Goal: Check status: Check status

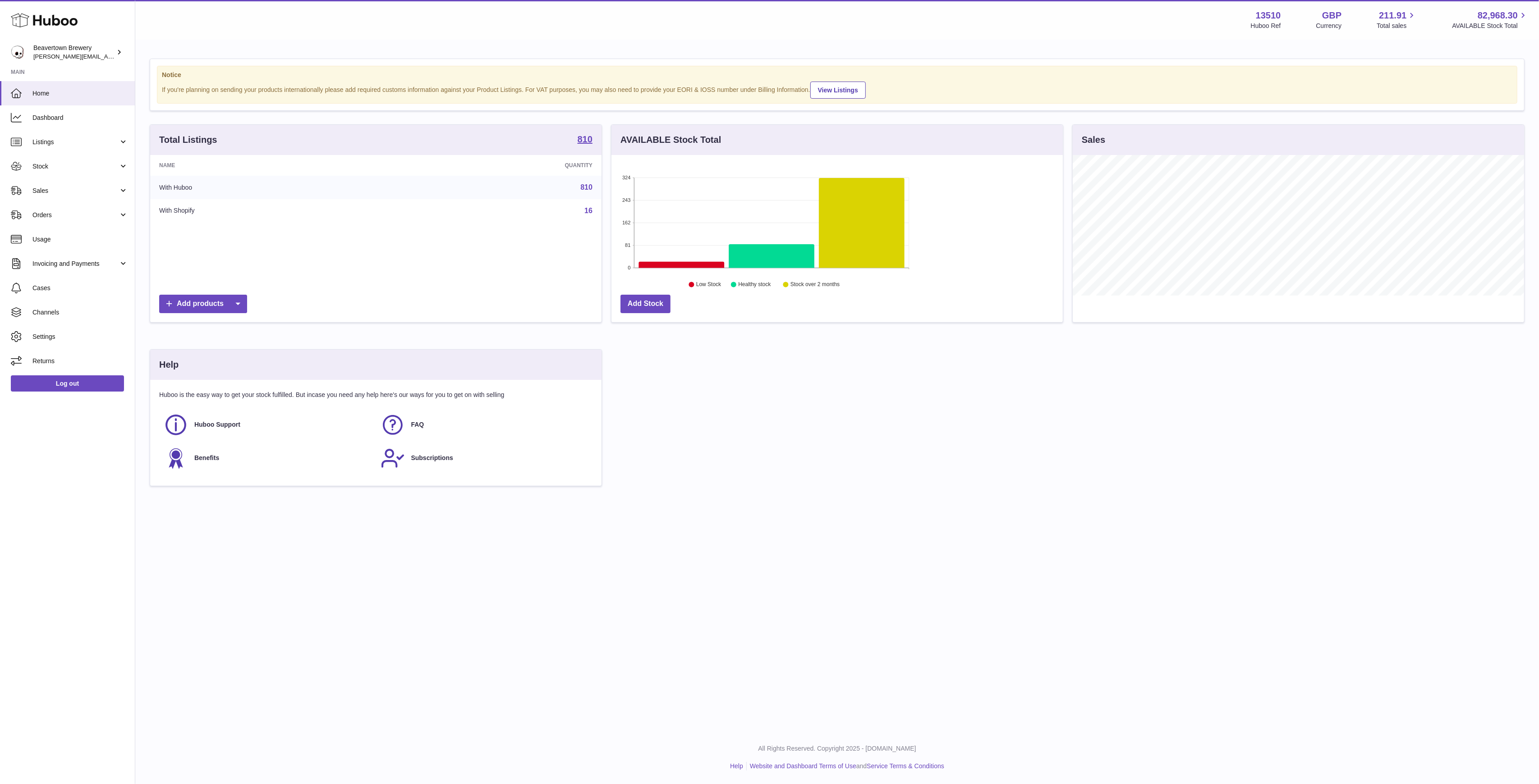
scroll to position [140, 452]
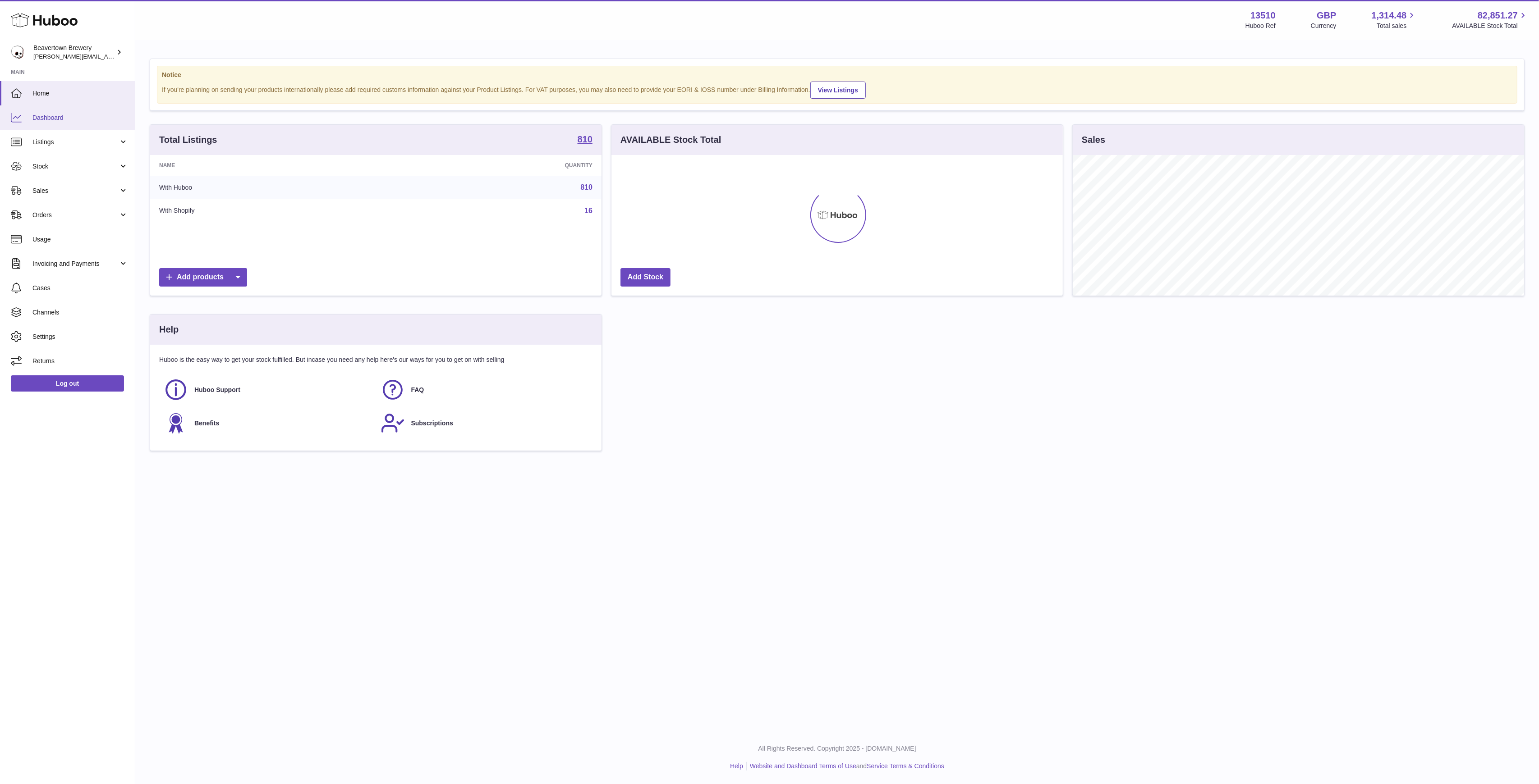
scroll to position [140, 452]
click at [41, 109] on link "Dashboard" at bounding box center [68, 118] width 135 height 24
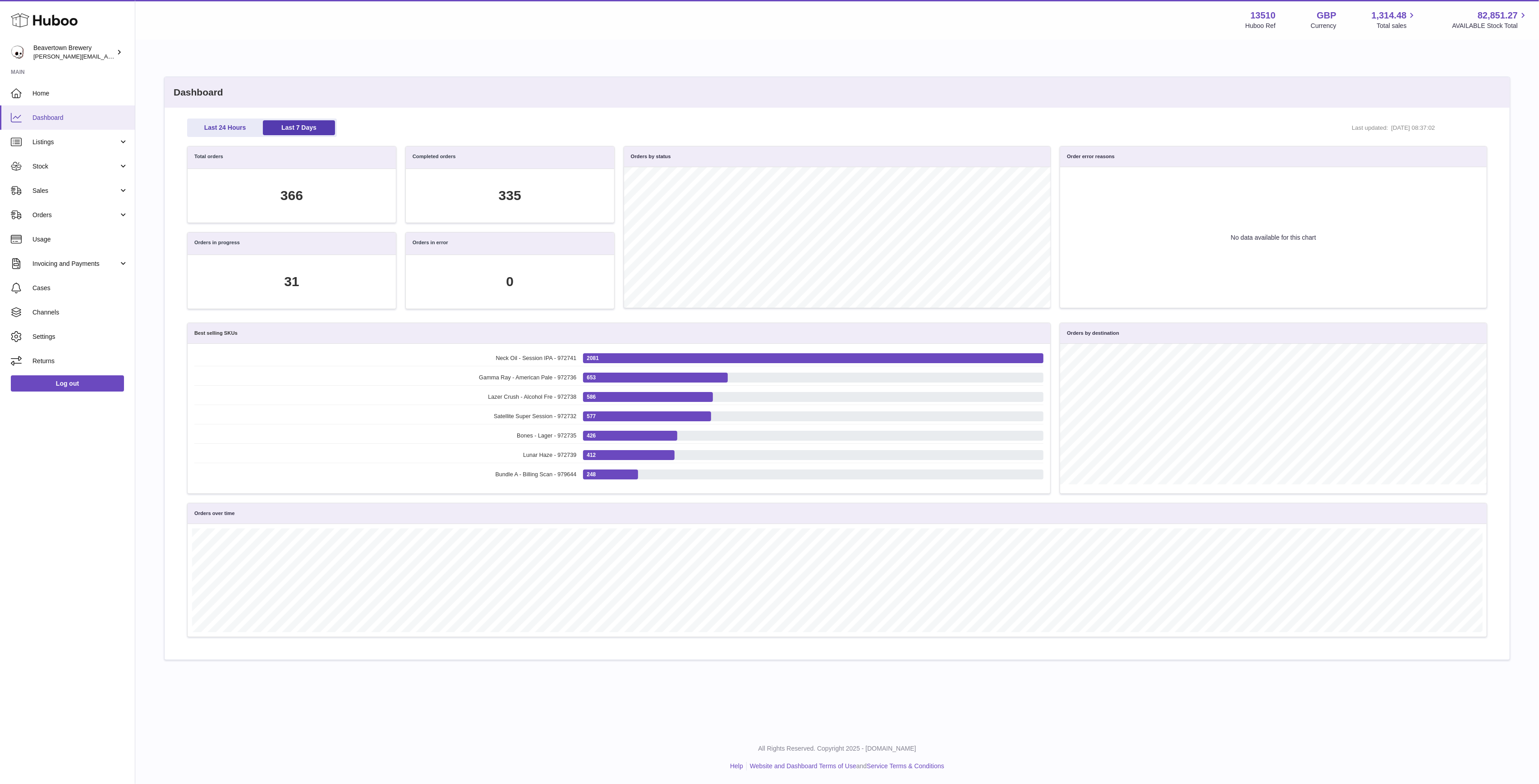
scroll to position [104, 1290]
click at [49, 182] on link "Sales" at bounding box center [68, 190] width 135 height 24
click at [58, 207] on link "Sales" at bounding box center [68, 214] width 135 height 22
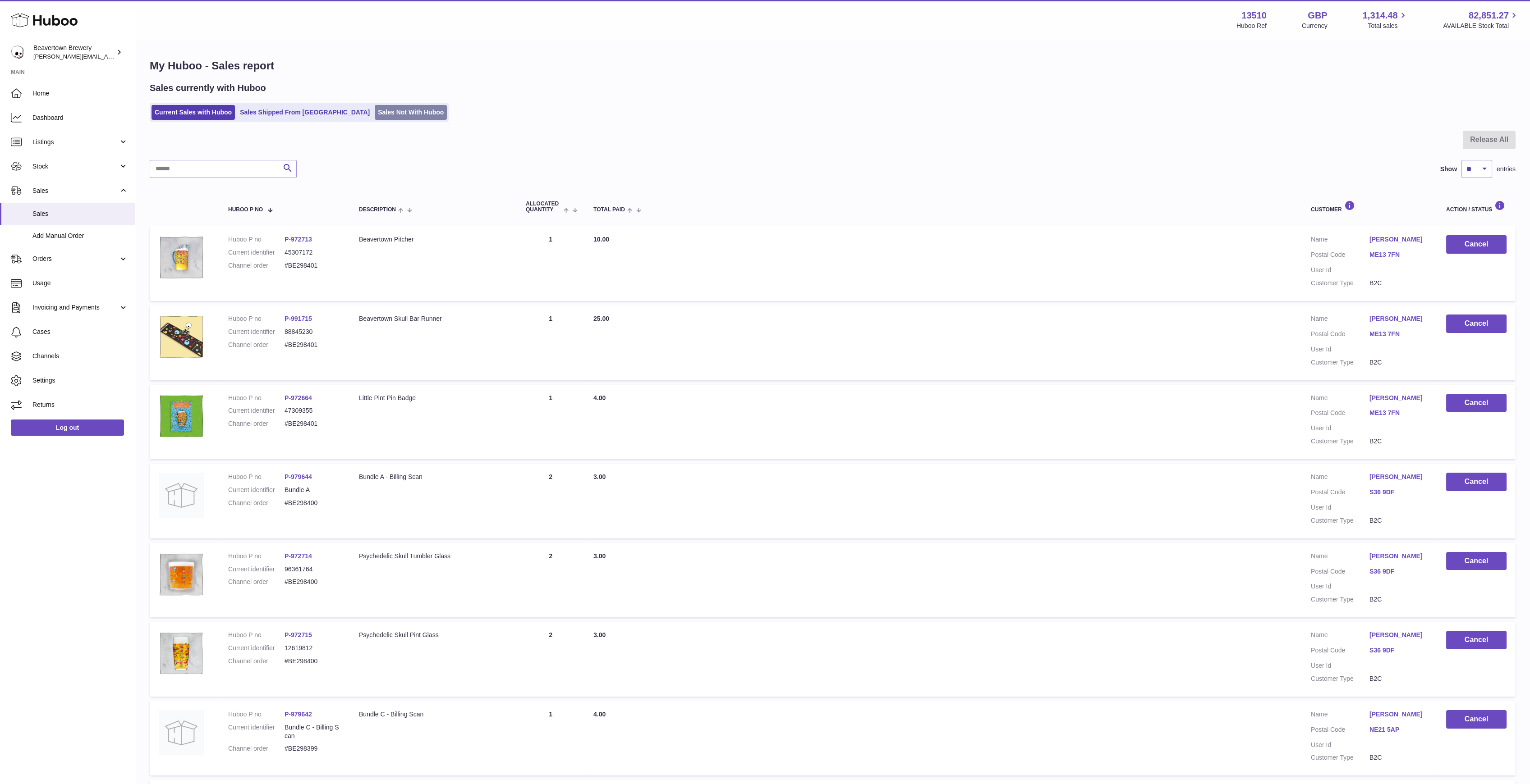
click at [382, 109] on link "Sales Not With Huboo" at bounding box center [410, 112] width 72 height 15
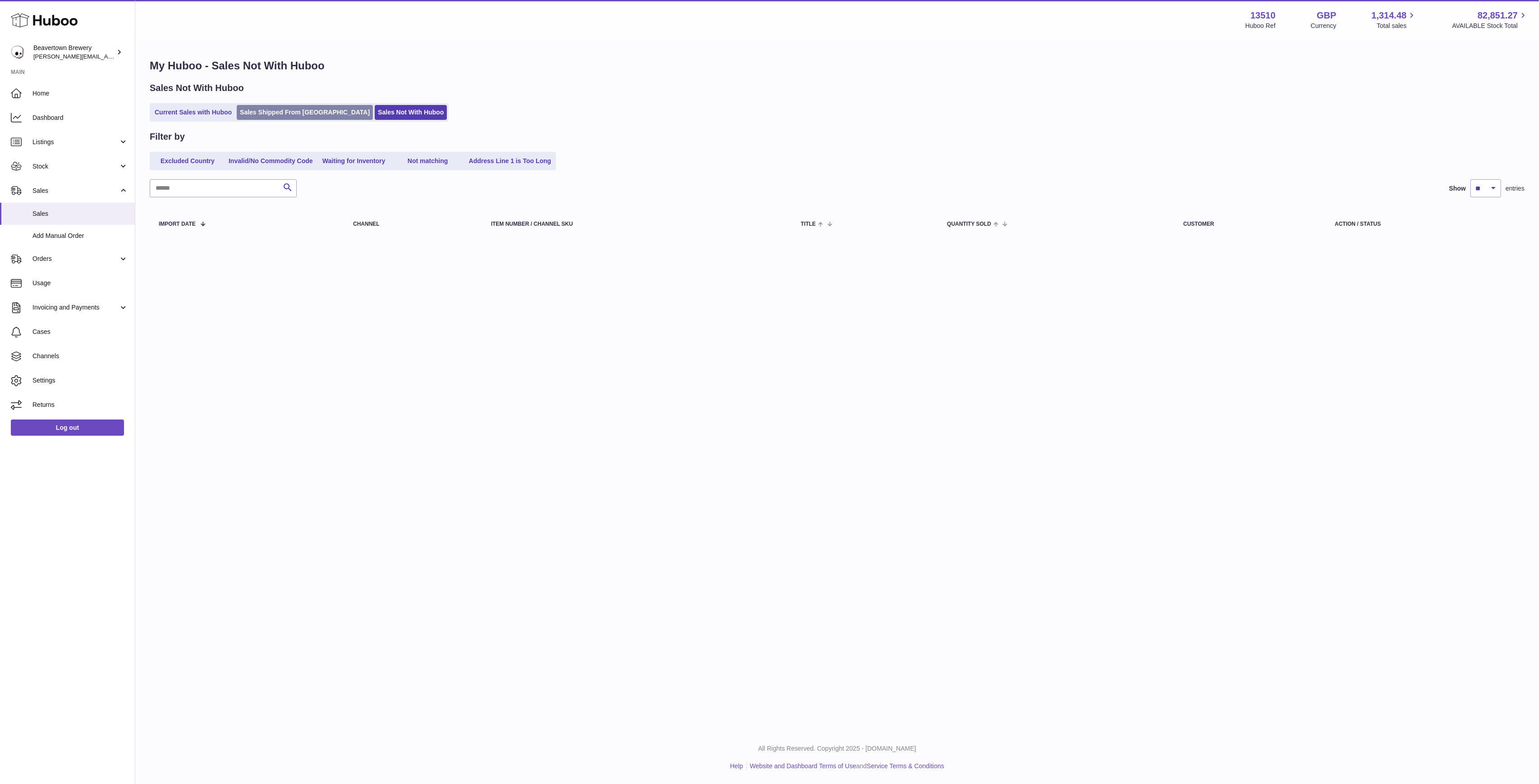
click at [312, 117] on link "Sales Shipped From [GEOGRAPHIC_DATA]" at bounding box center [305, 112] width 136 height 15
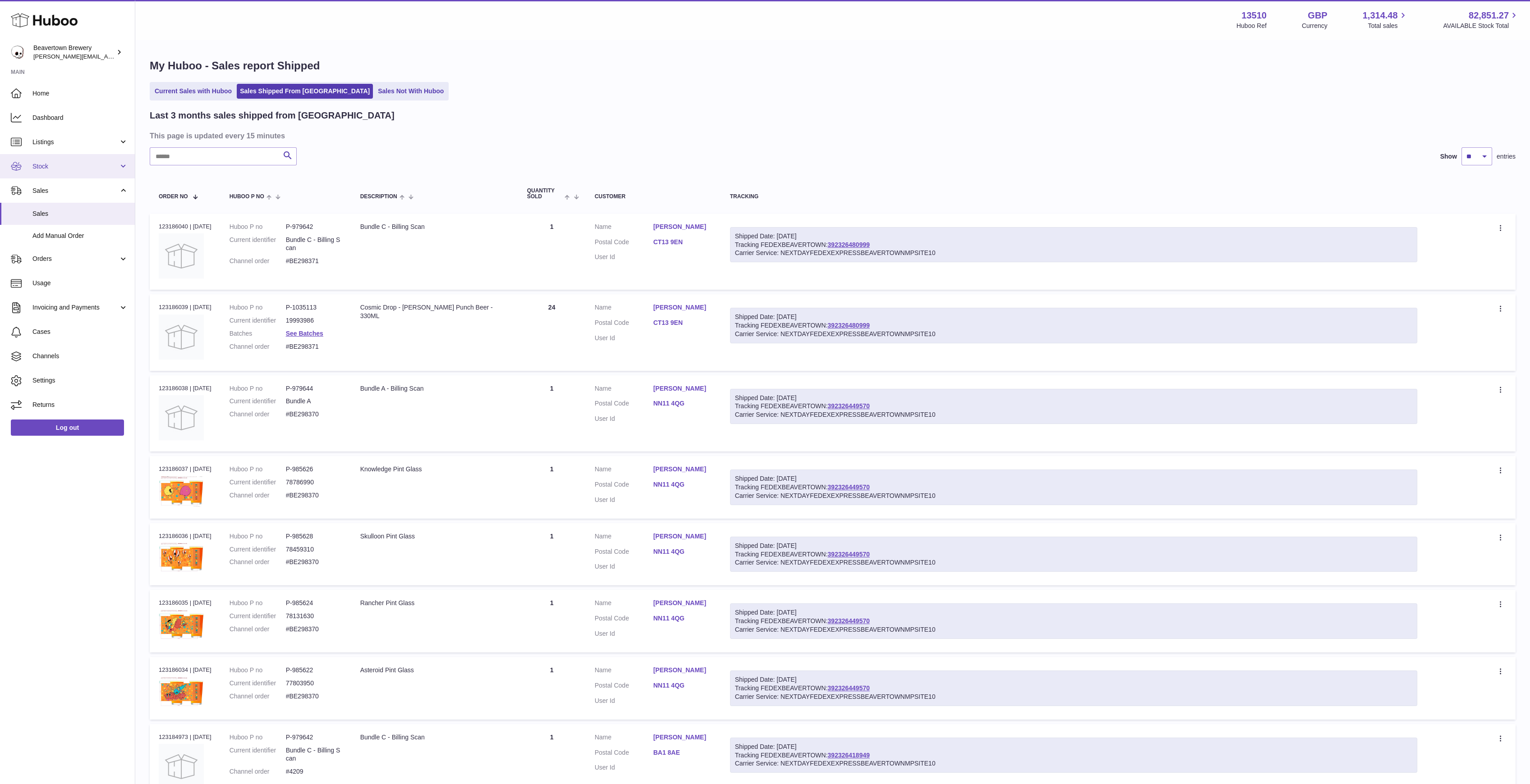
click at [65, 168] on span "Stock" at bounding box center [75, 167] width 86 height 8
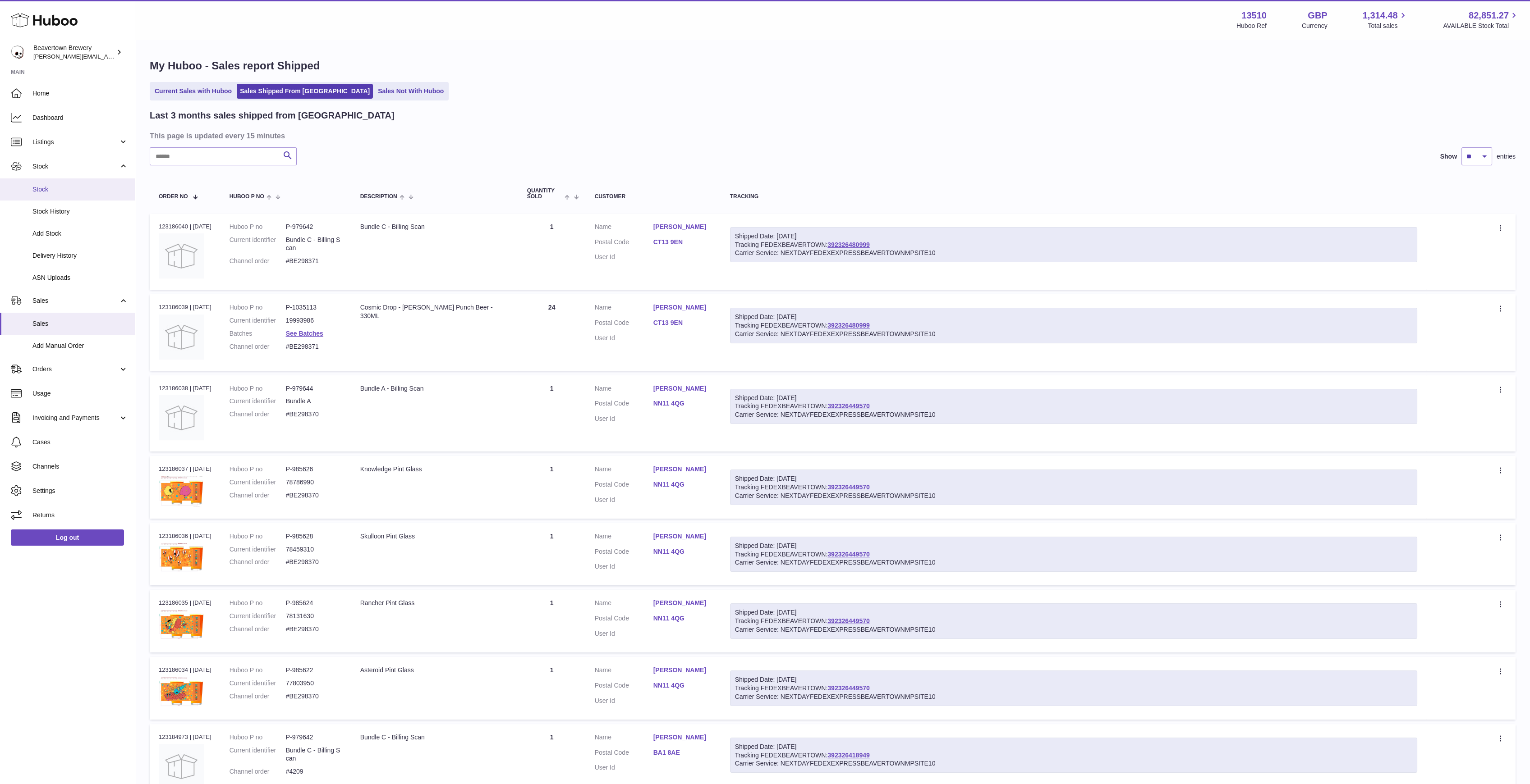
click at [72, 187] on span "Stock" at bounding box center [80, 189] width 96 height 8
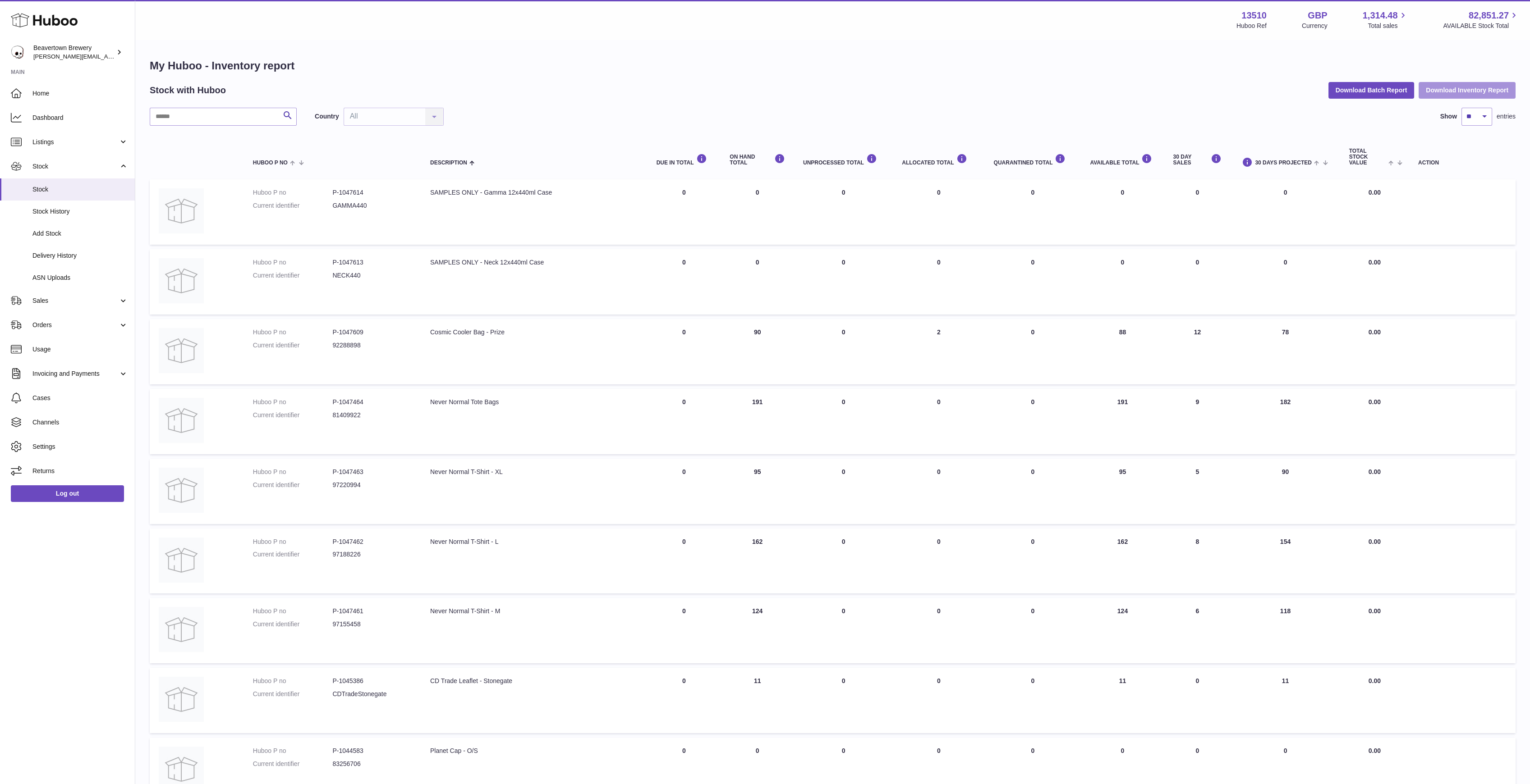
click at [1459, 88] on button "Download Inventory Report" at bounding box center [1467, 90] width 97 height 16
click at [1364, 94] on button "Download Batch Report" at bounding box center [1372, 90] width 86 height 16
click at [223, 102] on div "My Huboo - Inventory report Stock with Huboo Download Batch Report Download Inv…" at bounding box center [833, 476] width 1366 height 835
click at [52, 297] on span "Sales" at bounding box center [75, 301] width 86 height 8
click at [55, 322] on span "Sales" at bounding box center [80, 324] width 96 height 8
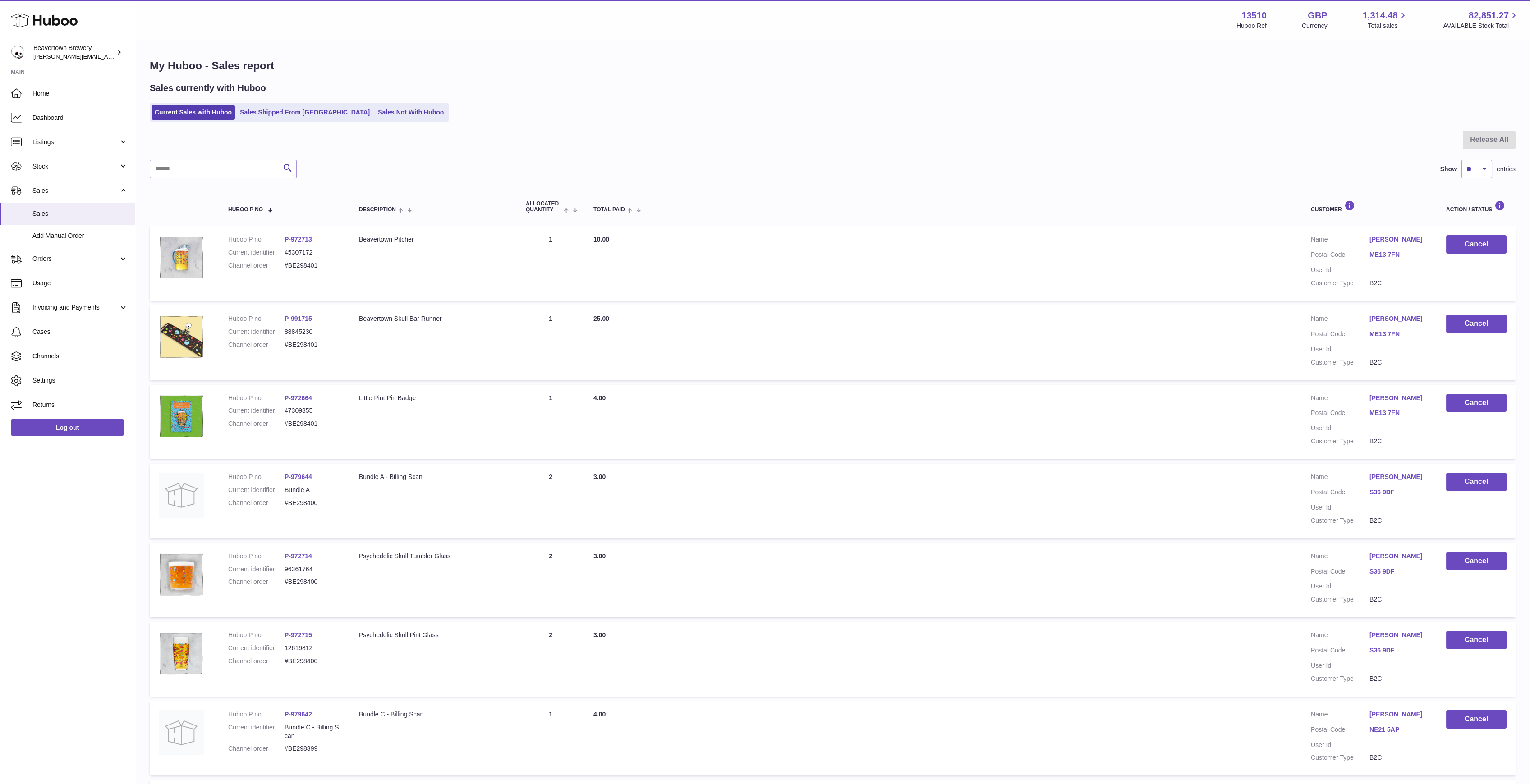
click at [263, 102] on div "Sales currently with Huboo Current Sales with Huboo Sales Shipped From Huboo Sa…" at bounding box center [833, 102] width 1366 height 39
click at [375, 107] on link "Sales Not With Huboo" at bounding box center [410, 112] width 72 height 15
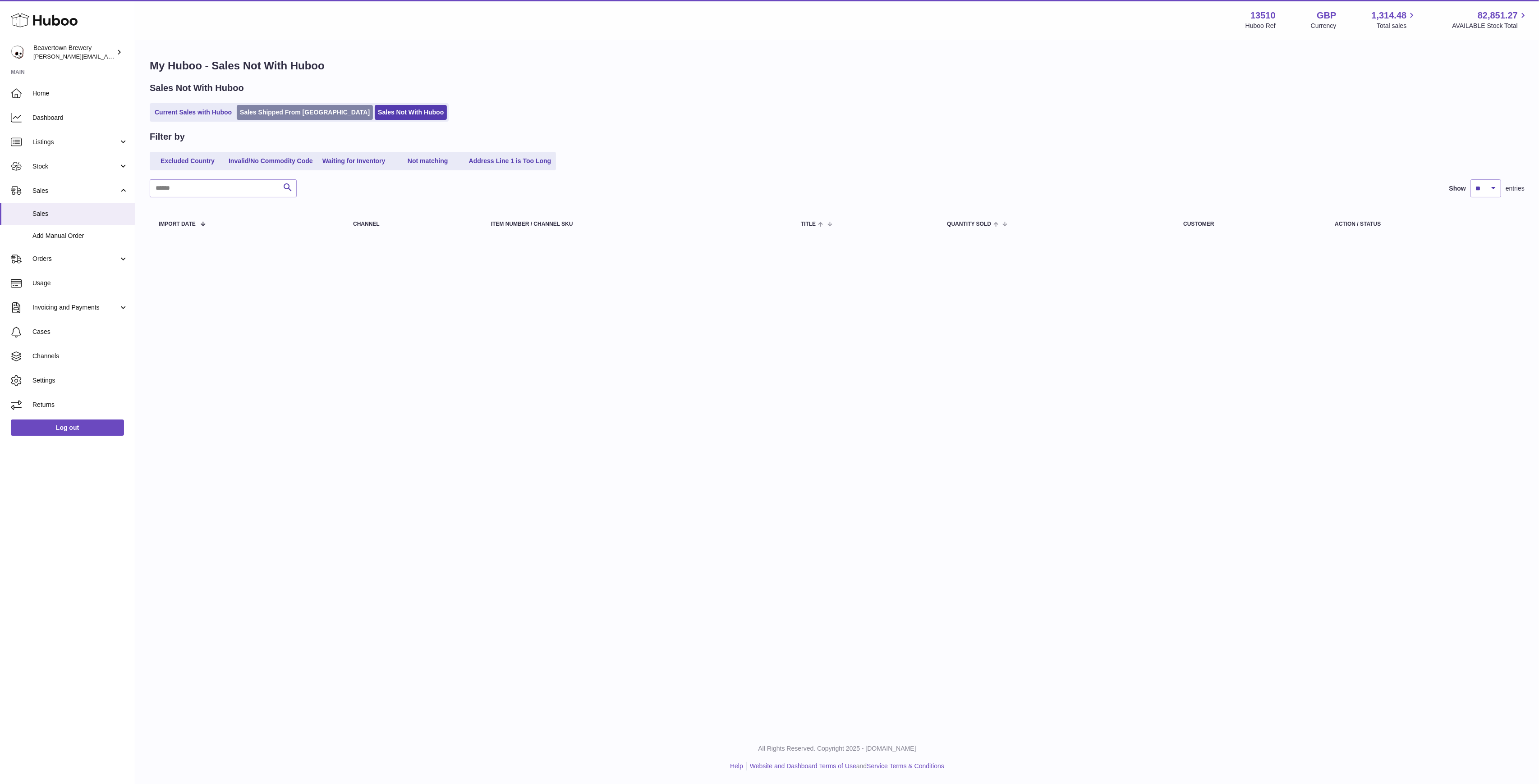
click at [320, 112] on link "Sales Shipped From [GEOGRAPHIC_DATA]" at bounding box center [305, 112] width 136 height 15
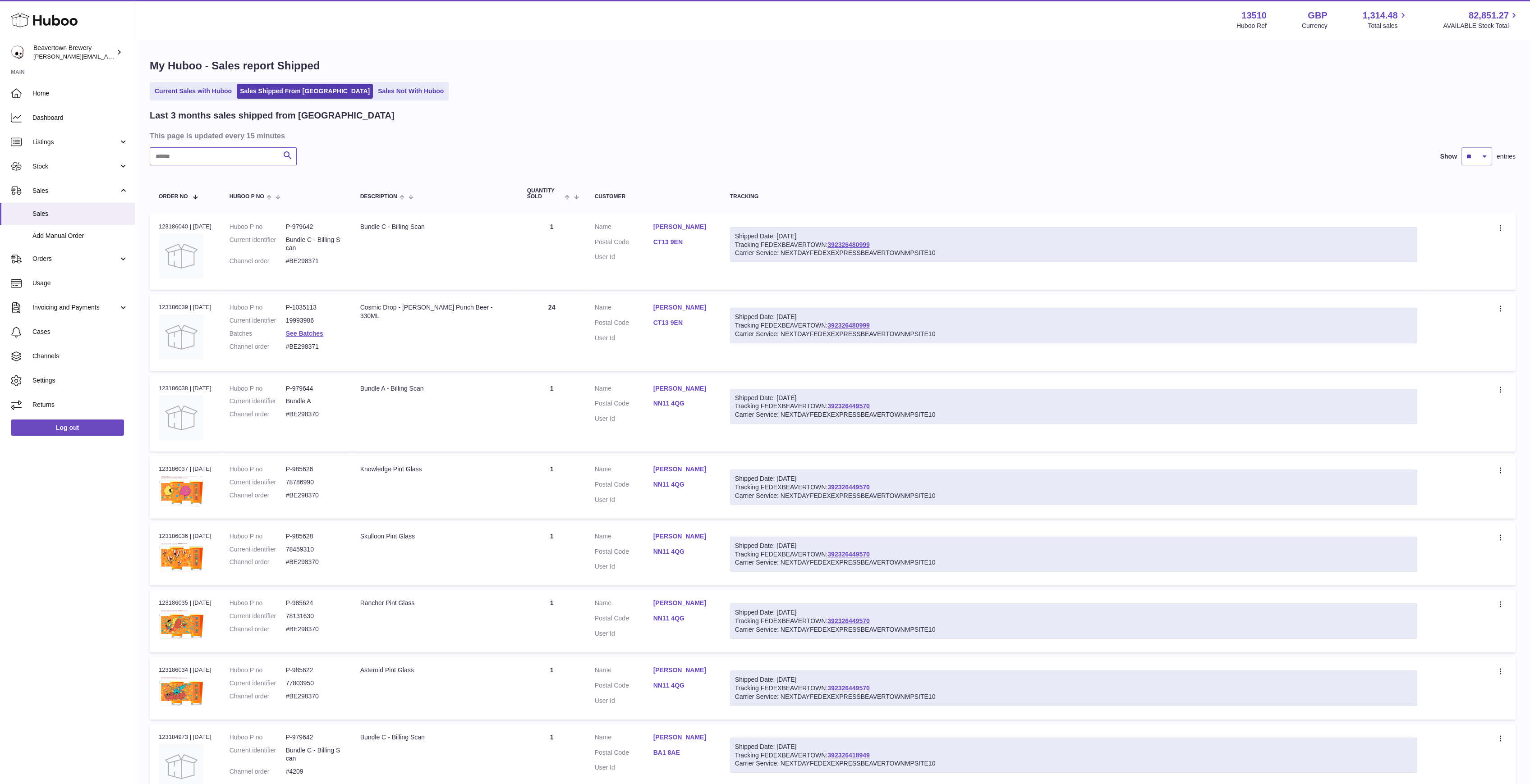
click at [228, 148] on input "text" at bounding box center [223, 156] width 147 height 18
paste input "*****"
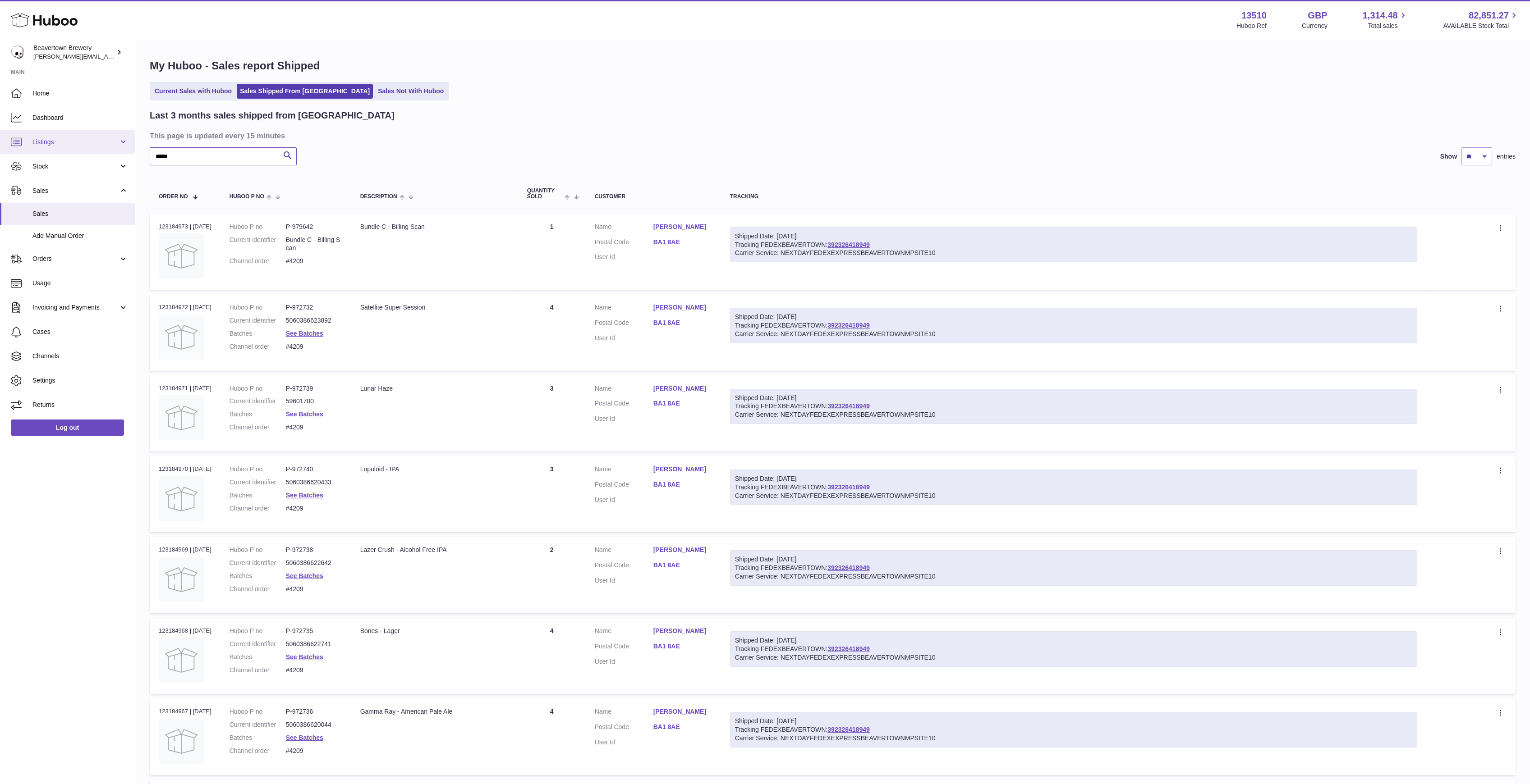
drag, startPoint x: 183, startPoint y: 153, endPoint x: 105, endPoint y: 144, distance: 78.5
click at [105, 144] on div "Huboo Beavertown Brewery [PERSON_NAME][EMAIL_ADDRESS][PERSON_NAME][DOMAIN_NAME]…" at bounding box center [765, 466] width 1530 height 931
paste input "text"
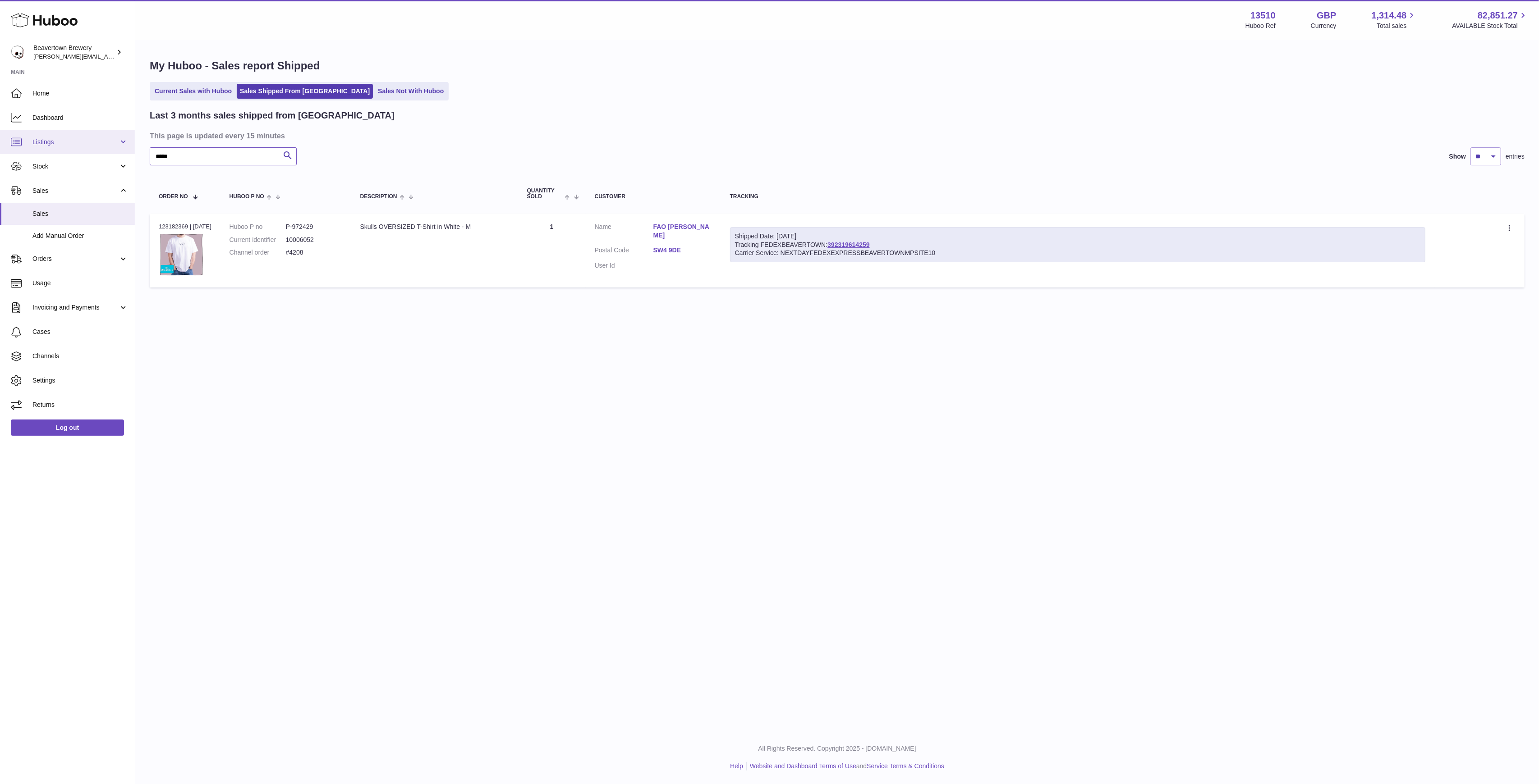
drag, startPoint x: 186, startPoint y: 153, endPoint x: 83, endPoint y: 152, distance: 103.0
click at [89, 153] on div "Huboo Beavertown Brewery [PERSON_NAME][EMAIL_ADDRESS][PERSON_NAME][DOMAIN_NAME]…" at bounding box center [770, 392] width 1539 height 784
paste input "text"
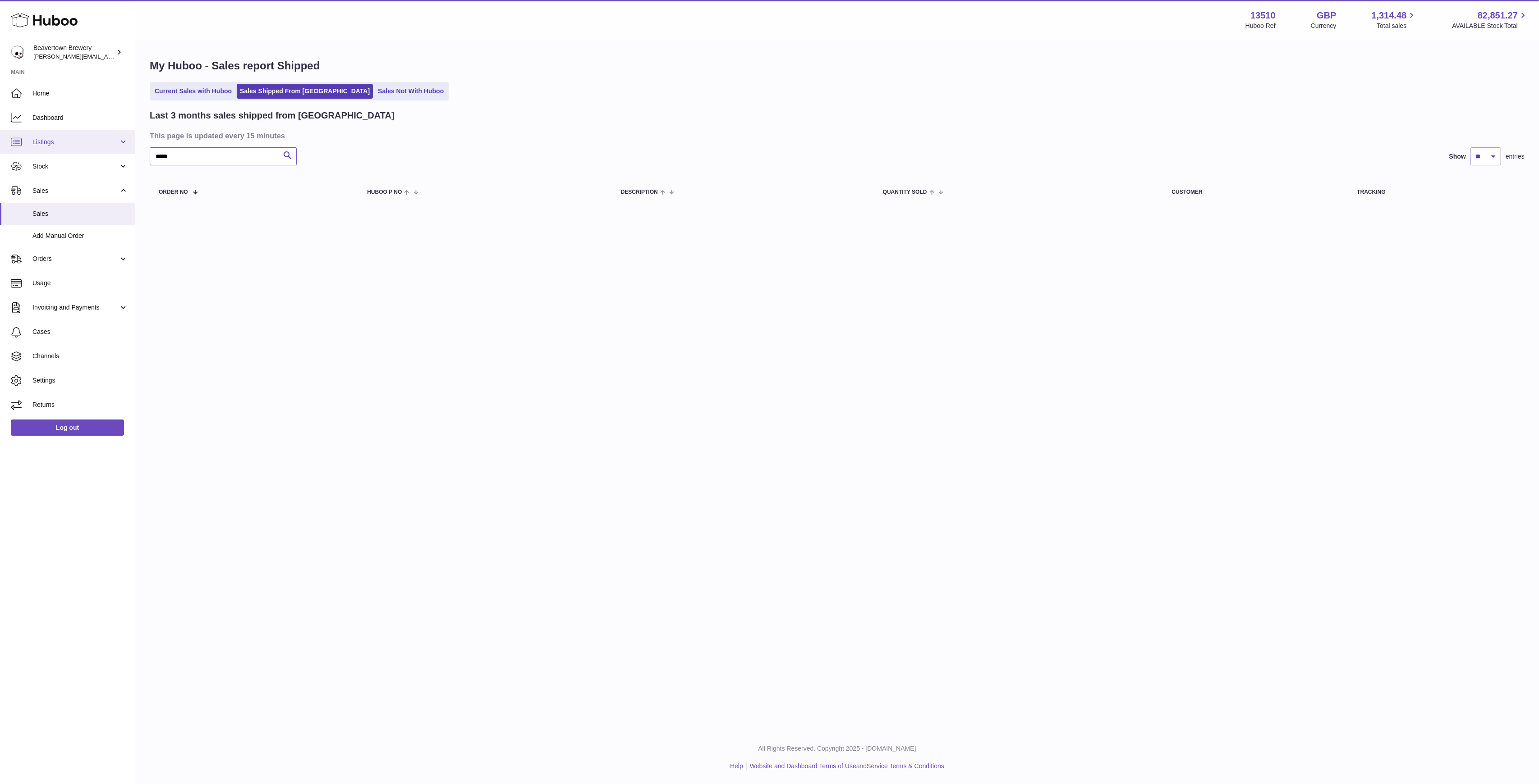
type input "*****"
